Goal: Information Seeking & Learning: Compare options

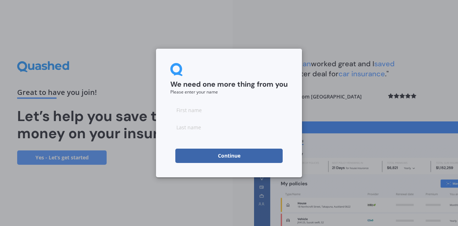
click at [226, 110] on input at bounding box center [228, 110] width 117 height 14
type input "[PERSON_NAME]"
click at [189, 157] on button "Continue" at bounding box center [228, 156] width 107 height 14
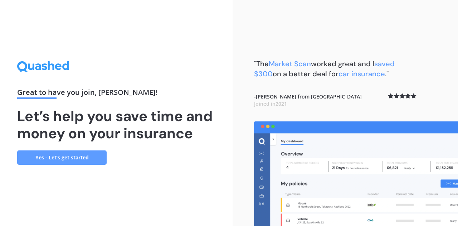
click at [85, 155] on link "Yes - Let’s get started" at bounding box center [62, 157] width 90 height 14
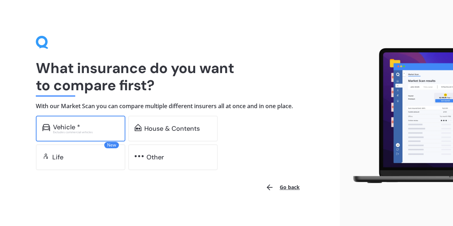
click at [101, 126] on div "Vehicle *" at bounding box center [86, 127] width 66 height 7
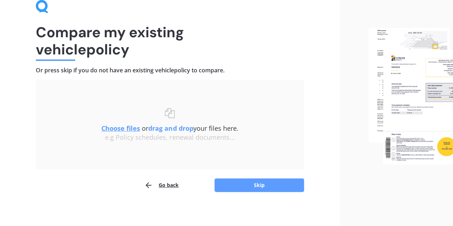
scroll to position [38, 0]
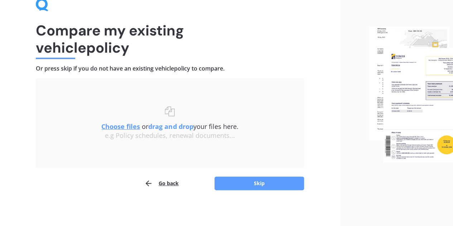
click at [119, 125] on u "Choose files" at bounding box center [120, 126] width 39 height 9
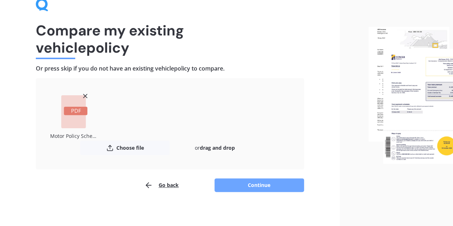
click at [266, 184] on button "Continue" at bounding box center [260, 185] width 90 height 14
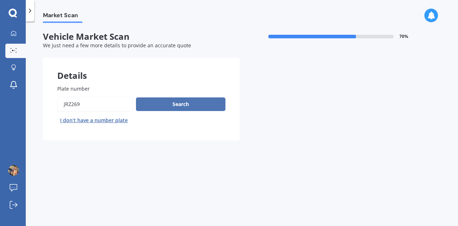
click at [172, 104] on button "Search" at bounding box center [181, 104] width 90 height 14
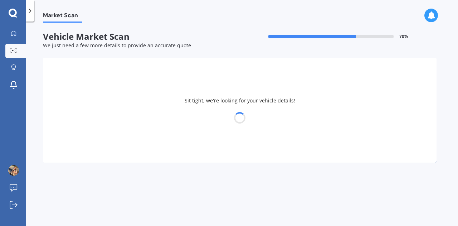
select select "TOYOTA"
select select "COROLLA"
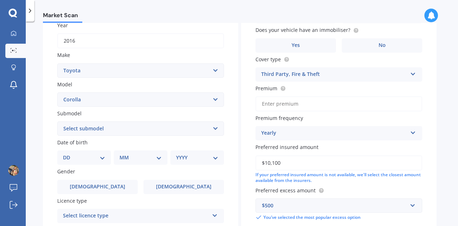
scroll to position [120, 0]
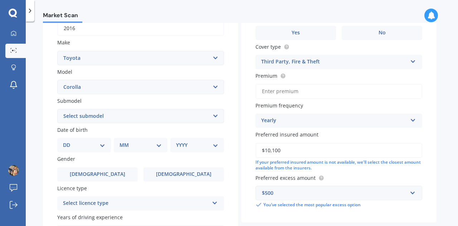
click at [92, 148] on select "DD 01 02 03 04 05 06 07 08 09 10 11 12 13 14 15 16 17 18 19 20 21 22 23 24 25 2…" at bounding box center [84, 145] width 42 height 8
select select "09"
click at [69, 142] on select "DD 01 02 03 04 05 06 07 08 09 10 11 12 13 14 15 16 17 18 19 20 21 22 23 24 25 2…" at bounding box center [84, 145] width 42 height 8
click at [139, 149] on select "MM 01 02 03 04 05 06 07 08 09 10 11 12" at bounding box center [141, 145] width 39 height 8
select select "08"
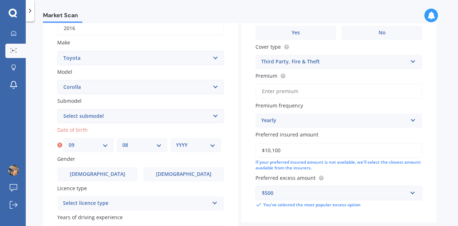
click at [122, 142] on select "MM 01 02 03 04 05 06 07 08 09 10 11 12" at bounding box center [141, 145] width 39 height 8
click at [179, 149] on select "YYYY 2025 2024 2023 2022 2021 2020 2019 2018 2017 2016 2015 2014 2013 2012 2011…" at bounding box center [195, 145] width 39 height 8
select select "1991"
click at [176, 142] on select "YYYY 2025 2024 2023 2022 2021 2020 2019 2018 2017 2016 2015 2014 2013 2012 2011…" at bounding box center [195, 145] width 39 height 8
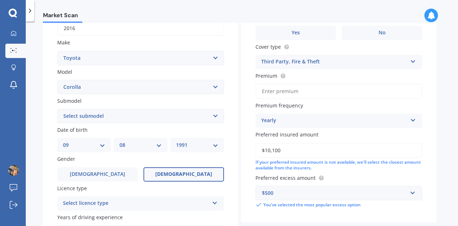
click at [164, 178] on label "[DEMOGRAPHIC_DATA]" at bounding box center [184, 174] width 81 height 14
click at [0, 0] on input "[DEMOGRAPHIC_DATA]" at bounding box center [0, 0] width 0 height 0
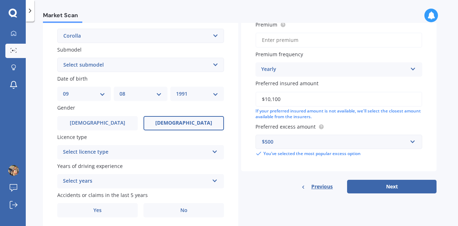
scroll to position [172, 0]
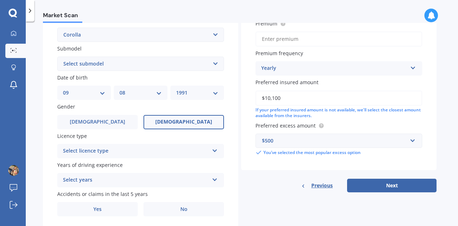
click at [168, 148] on div "Select licence type" at bounding box center [136, 151] width 146 height 9
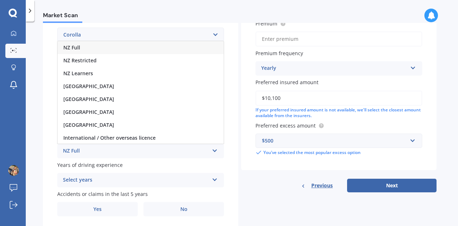
click at [133, 49] on div "NZ Full" at bounding box center [141, 47] width 166 height 13
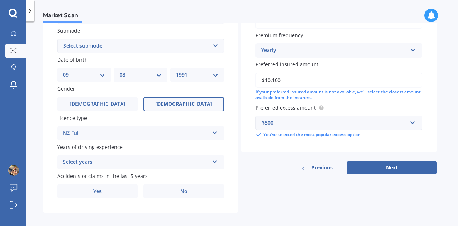
scroll to position [197, 0]
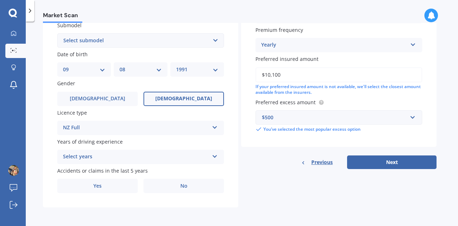
click at [132, 157] on div "Select years" at bounding box center [136, 157] width 146 height 9
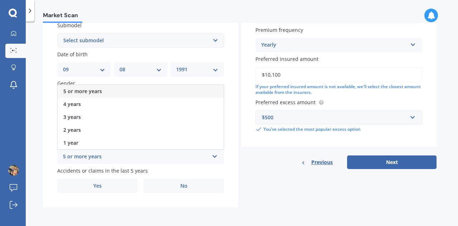
click at [142, 96] on div "5 or more years" at bounding box center [141, 91] width 166 height 13
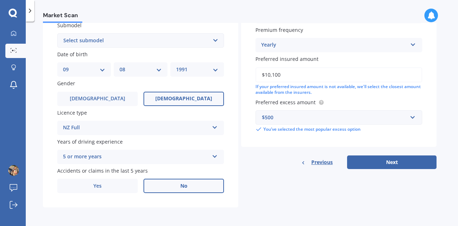
click at [171, 188] on label "No" at bounding box center [184, 186] width 81 height 14
click at [0, 0] on input "No" at bounding box center [0, 0] width 0 height 0
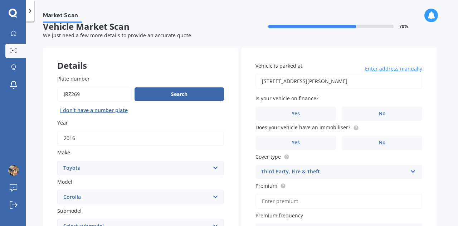
scroll to position [9, 0]
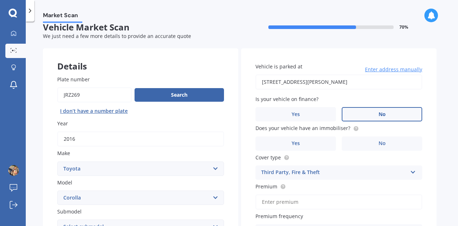
click at [372, 119] on label "No" at bounding box center [382, 114] width 81 height 14
click at [0, 0] on input "No" at bounding box center [0, 0] width 0 height 0
click at [375, 144] on label "No" at bounding box center [382, 143] width 81 height 14
click at [0, 0] on input "No" at bounding box center [0, 0] width 0 height 0
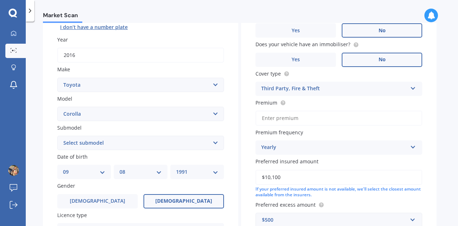
scroll to position [105, 0]
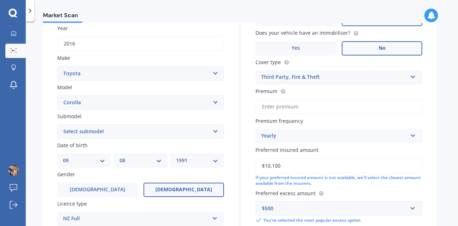
click at [361, 104] on input "Premium" at bounding box center [339, 106] width 167 height 15
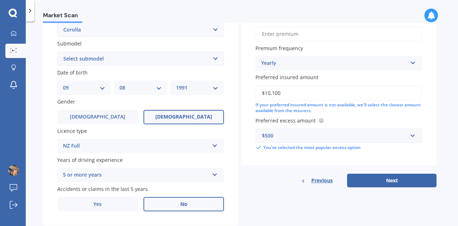
scroll to position [179, 0]
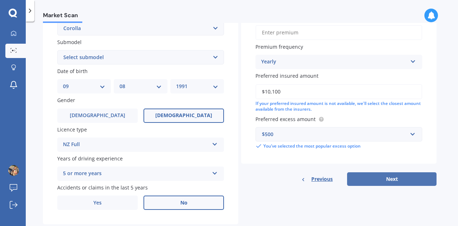
click at [368, 178] on button "Next" at bounding box center [392, 179] width 90 height 14
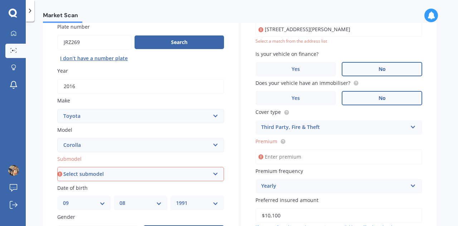
scroll to position [62, 0]
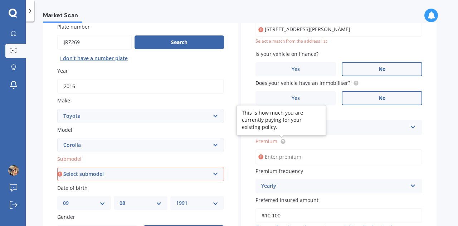
click at [283, 141] on icon at bounding box center [283, 140] width 1 height 1
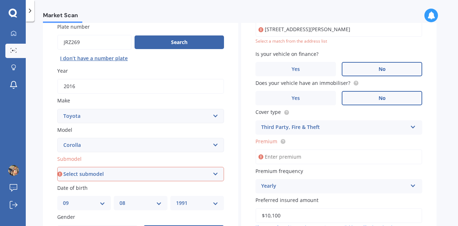
click at [278, 154] on input "Premium" at bounding box center [339, 156] width 167 height 15
type input "$472.00"
click at [442, 165] on div "Market Scan Vehicle Market Scan 70 % We just need a few more details to provide…" at bounding box center [242, 125] width 433 height 204
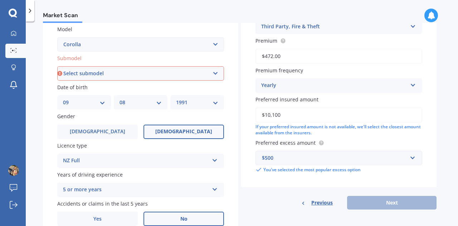
scroll to position [165, 0]
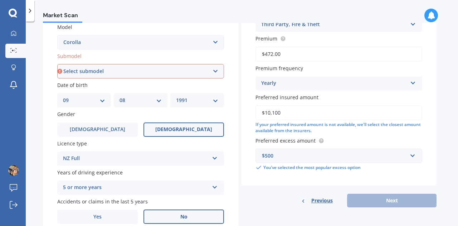
click at [410, 200] on div "Previous Next" at bounding box center [339, 201] width 196 height 14
drag, startPoint x: 410, startPoint y: 200, endPoint x: 186, endPoint y: 69, distance: 259.6
click at [186, 69] on select "Select submodel (All other) Axio Diesel [PERSON_NAME] 2WD [PERSON_NAME] 4WD FXG…" at bounding box center [140, 71] width 167 height 14
select select "GLX 1.8"
click at [57, 64] on select "Select submodel (All other) Axio Diesel [PERSON_NAME] 2WD [PERSON_NAME] 4WD FXG…" at bounding box center [140, 71] width 167 height 14
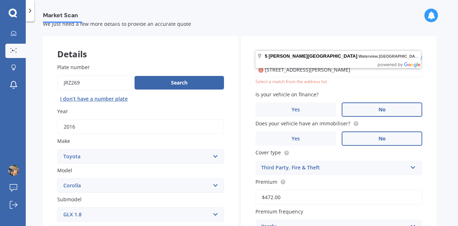
scroll to position [15, 0]
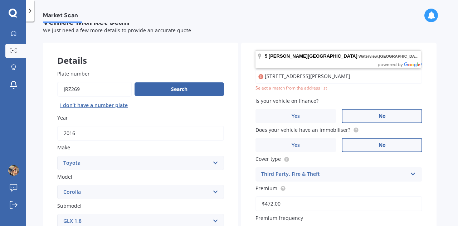
click at [300, 79] on input "[STREET_ADDRESS][PERSON_NAME]" at bounding box center [339, 76] width 167 height 15
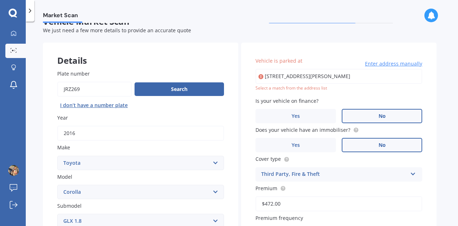
type input "[STREET_ADDRESS][PERSON_NAME]"
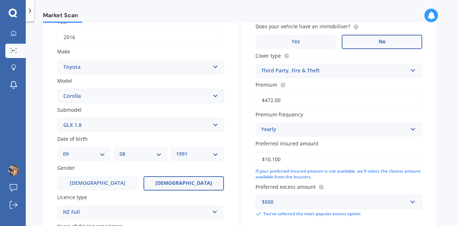
scroll to position [197, 0]
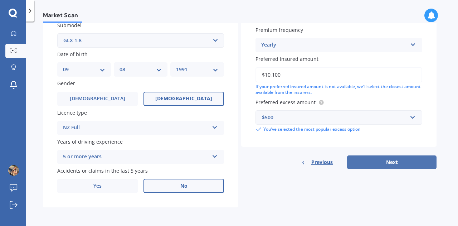
click at [384, 163] on button "Next" at bounding box center [392, 162] width 90 height 14
select select "09"
select select "08"
select select "1991"
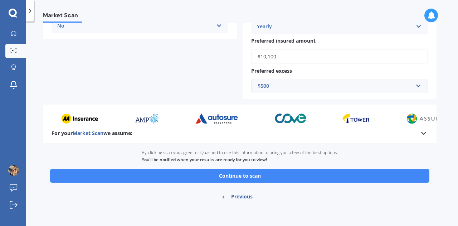
scroll to position [203, 0]
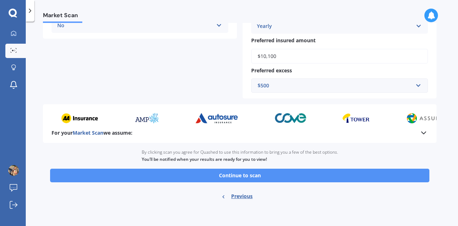
click at [277, 173] on button "Continue to scan" at bounding box center [240, 176] width 380 height 14
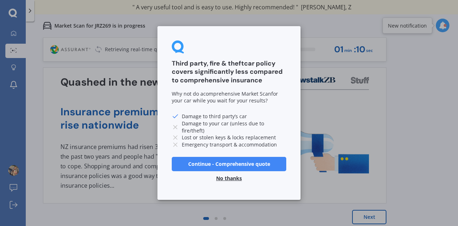
click at [227, 162] on button "Continue - Comprehensive quote" at bounding box center [229, 164] width 115 height 14
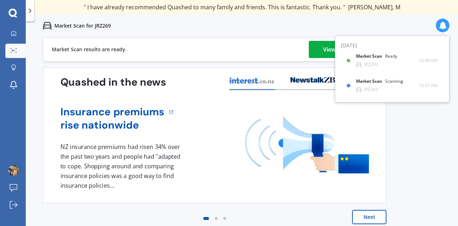
click at [314, 49] on link "View my quotes" at bounding box center [345, 49] width 72 height 17
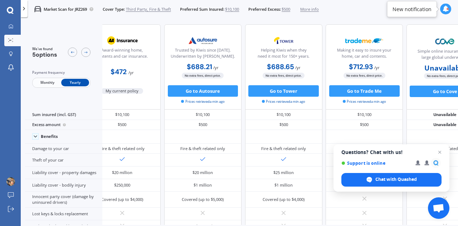
scroll to position [0, 24]
click at [400, 8] on div "New notification" at bounding box center [412, 8] width 39 height 7
click at [447, 10] on icon at bounding box center [446, 9] width 6 height 6
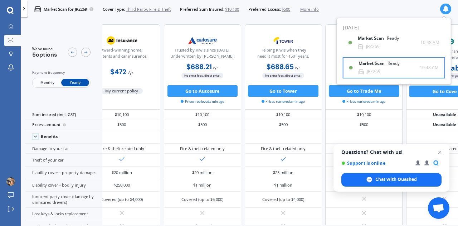
click at [389, 64] on div "Ready" at bounding box center [394, 63] width 12 height 5
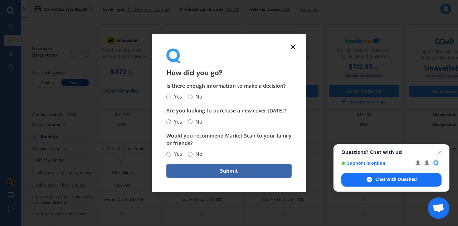
click at [292, 47] on icon at bounding box center [293, 47] width 9 height 9
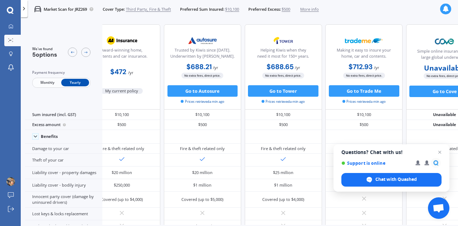
click at [444, 11] on icon at bounding box center [446, 9] width 6 height 6
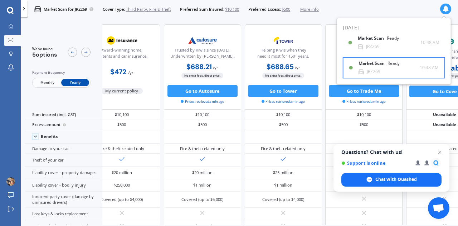
click at [388, 67] on div "Market Scan Ready" at bounding box center [384, 65] width 50 height 8
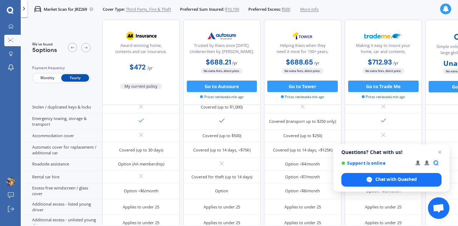
scroll to position [0, 0]
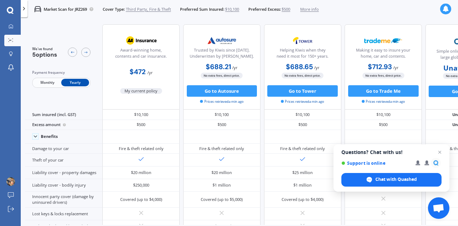
click at [445, 6] on icon at bounding box center [446, 9] width 6 height 6
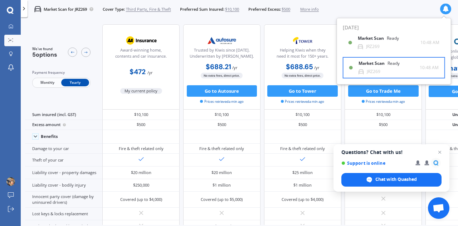
click at [366, 67] on div "Market Scan Ready" at bounding box center [384, 65] width 50 height 8
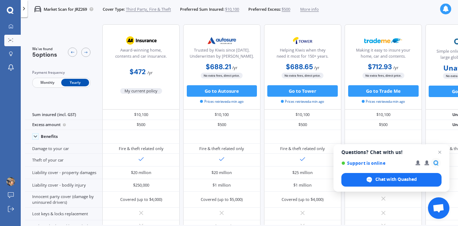
click at [444, 9] on icon at bounding box center [446, 9] width 6 height 6
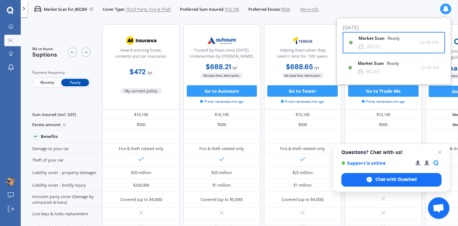
click at [393, 43] on div "Market Scan Ready" at bounding box center [384, 40] width 50 height 8
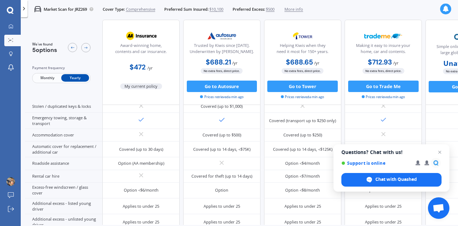
scroll to position [227, 0]
